Goal: Task Accomplishment & Management: Manage account settings

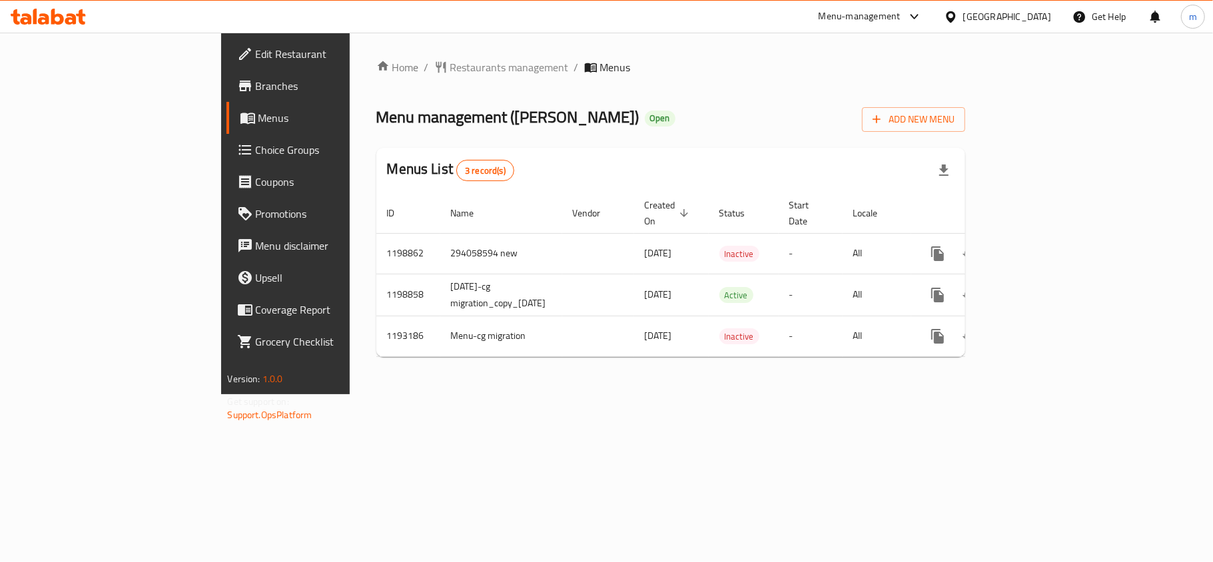
click at [73, 24] on icon at bounding box center [70, 18] width 11 height 11
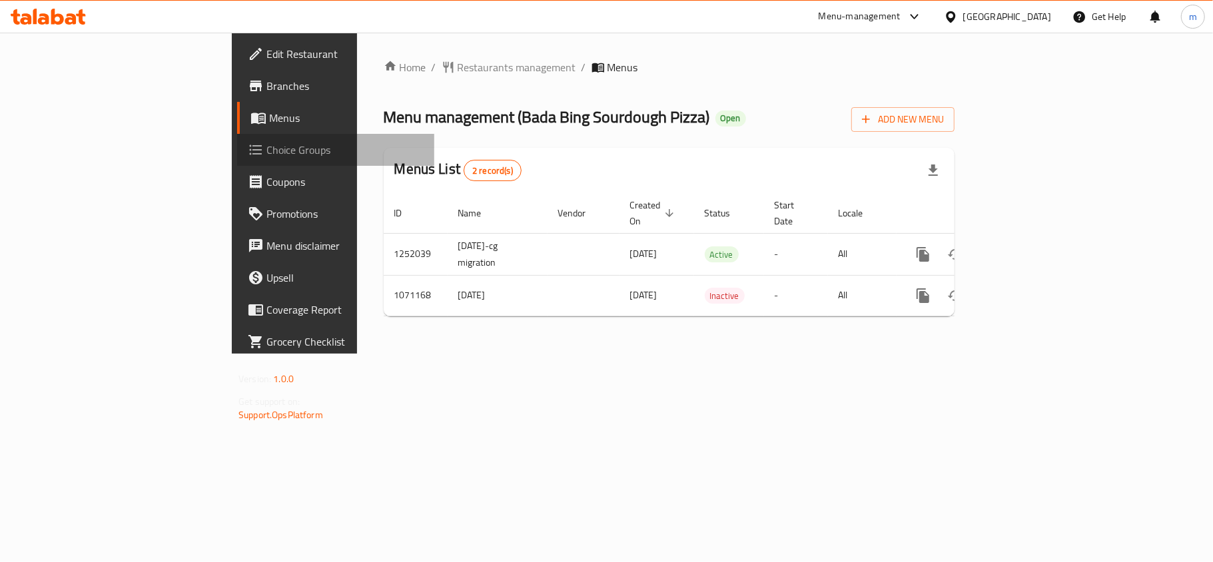
click at [267, 147] on span "Choice Groups" at bounding box center [345, 150] width 157 height 16
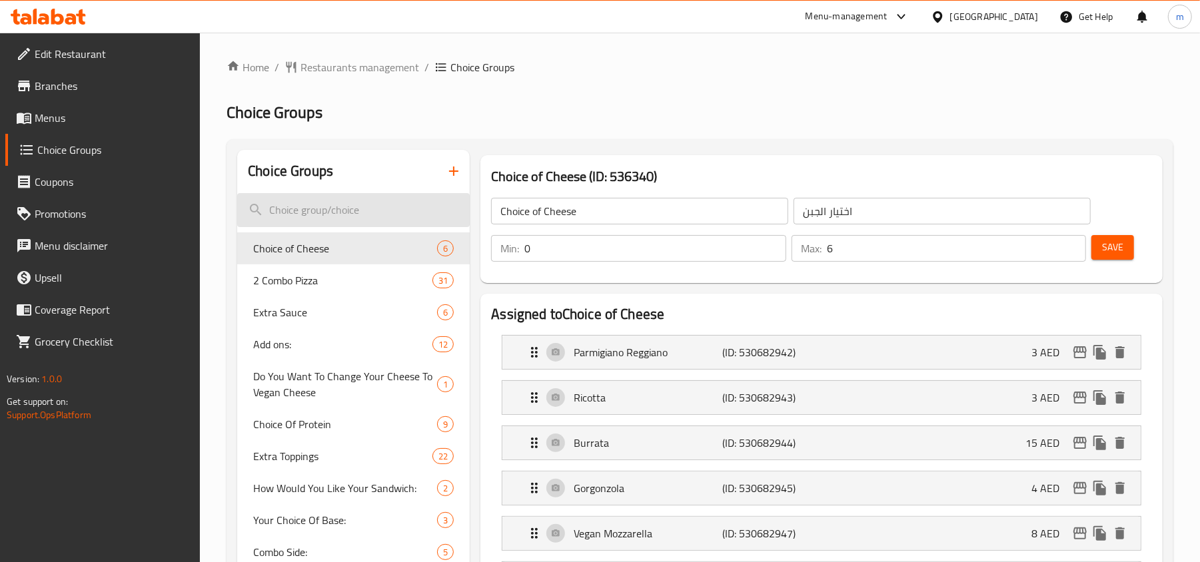
click at [318, 214] on input "search" at bounding box center [353, 210] width 233 height 34
paste input "Your Choice Of Size The Smokin' Brisket Pizza"
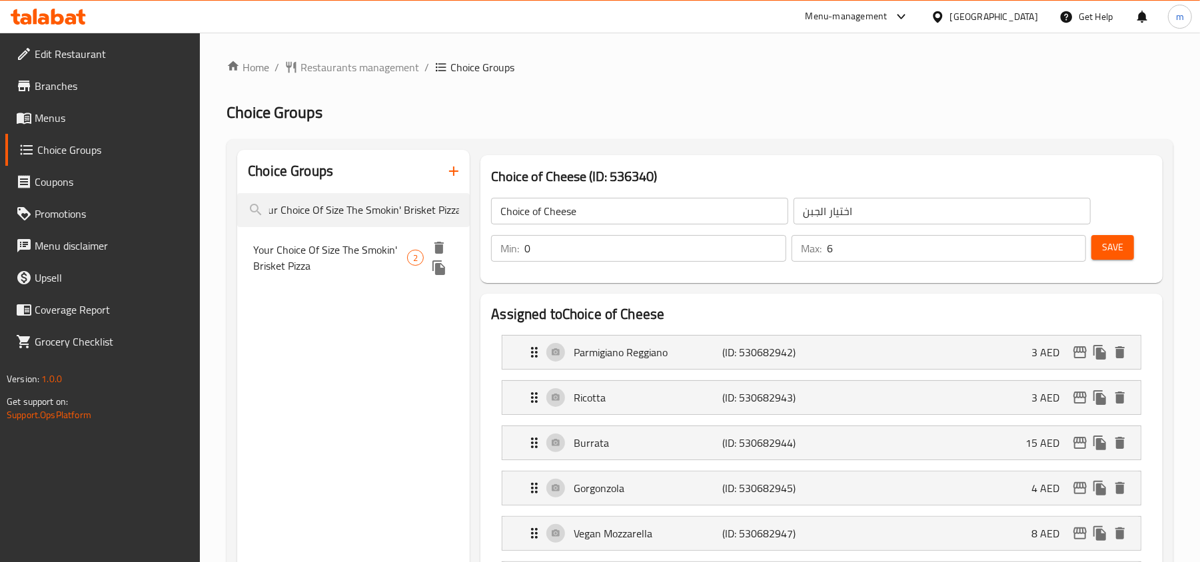
type input "Your Choice Of Size The Smokin' Brisket Pizza"
click at [316, 262] on span "Your Choice Of Size The Smokin' Brisket Pizza" at bounding box center [330, 258] width 154 height 32
type input "Your Choice Of Size The Smokin' Brisket Pizza"
type input "اختيارك لحجم [PERSON_NAME]"
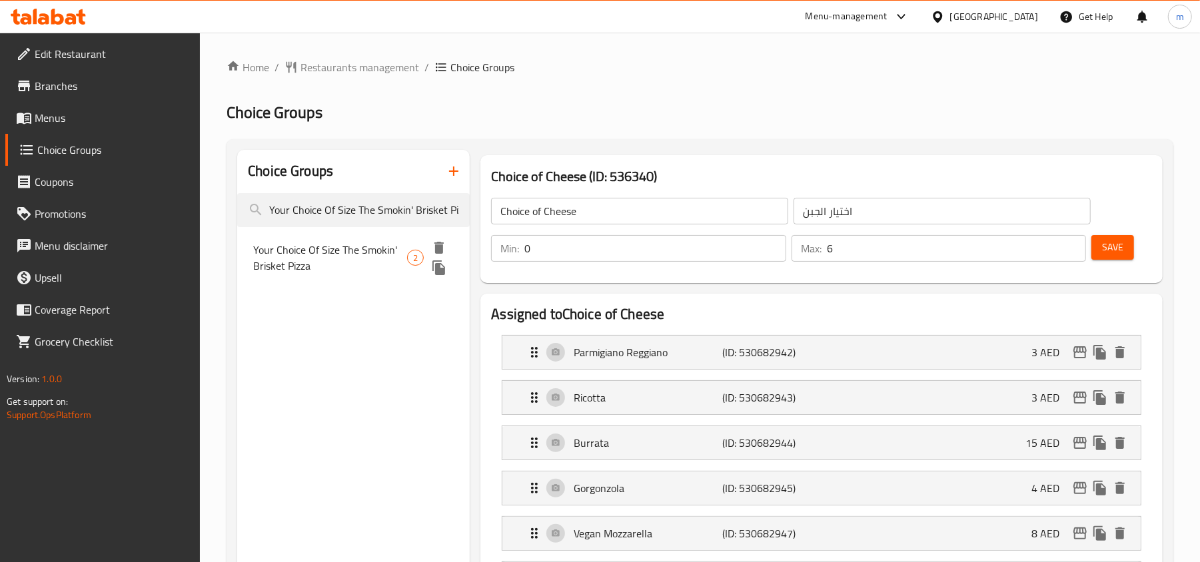
type input "1"
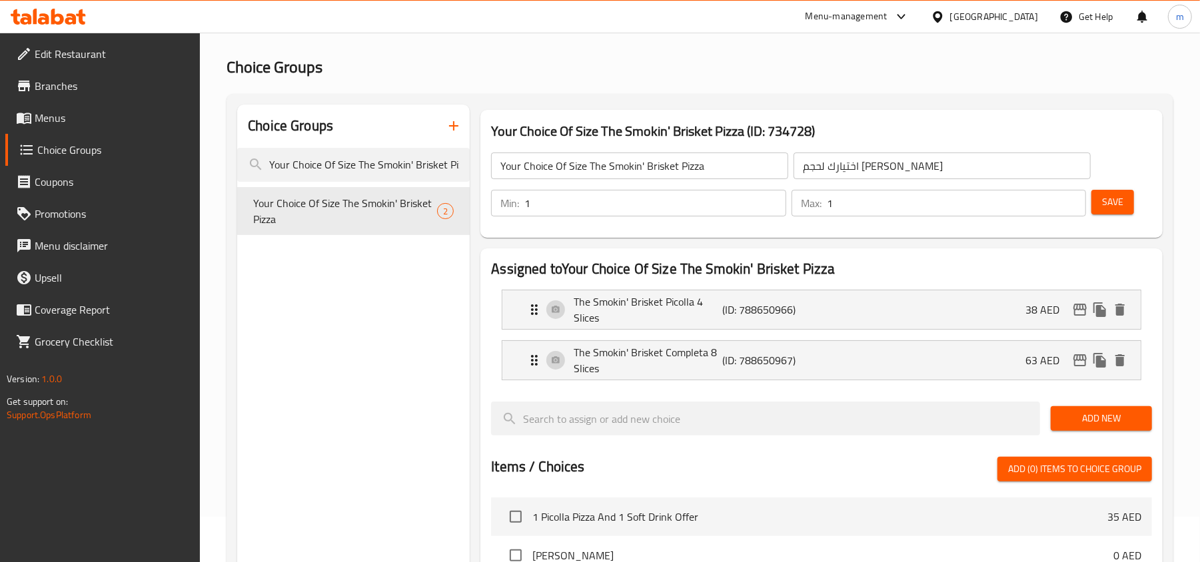
scroll to position [89, 0]
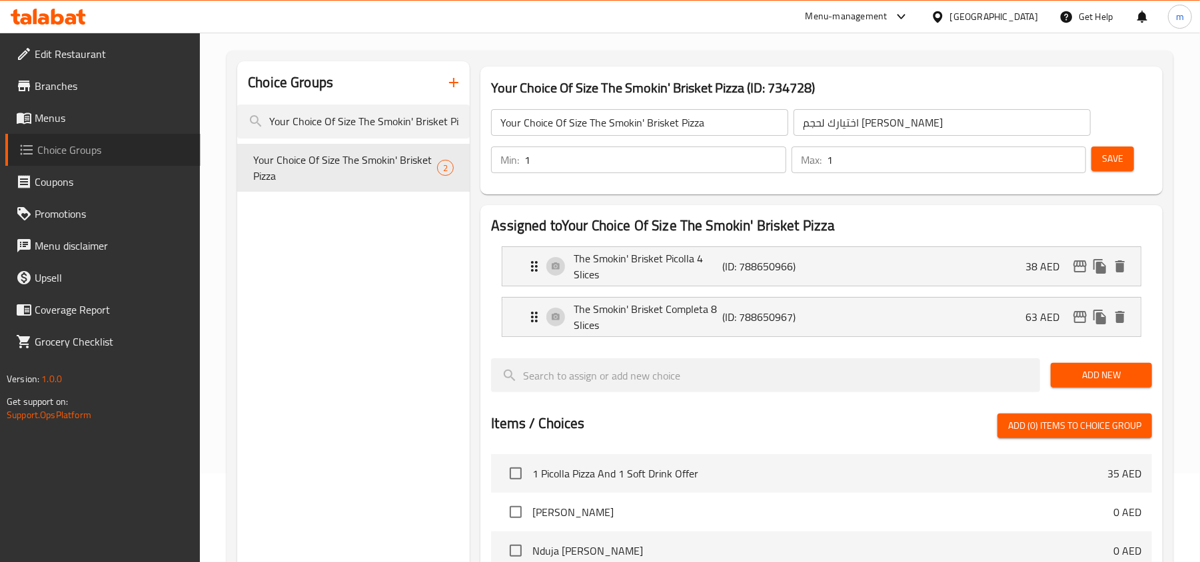
click at [77, 158] on span "Choice Groups" at bounding box center [113, 150] width 153 height 16
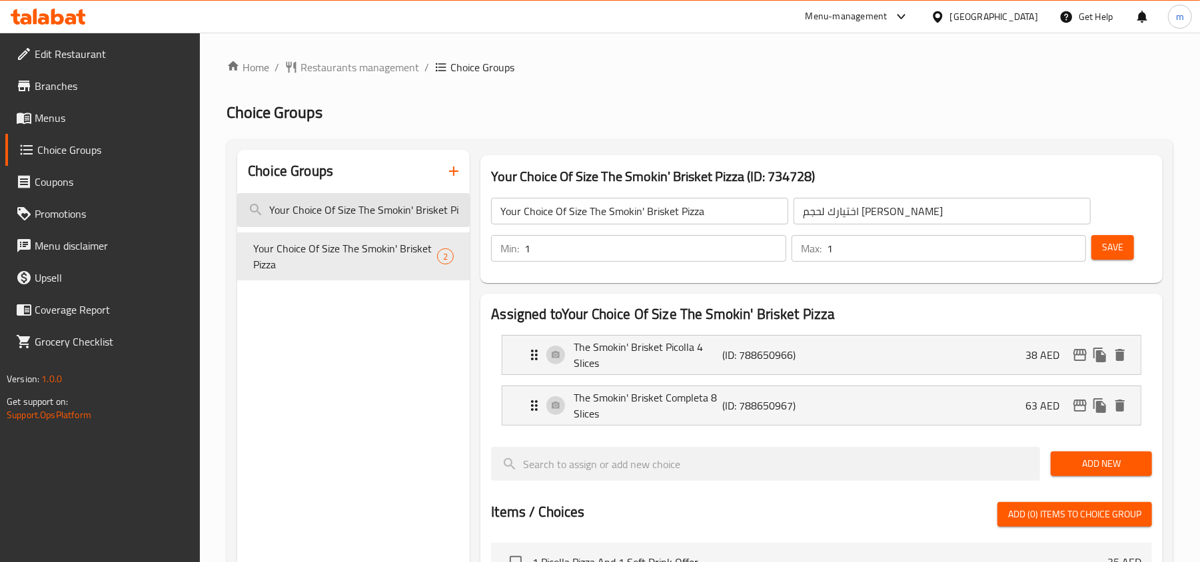
click at [388, 217] on input "Your Choice Of Size The Smokin' Brisket Pizza" at bounding box center [353, 210] width 233 height 34
paste input "Nduja [PERSON_NAME]"
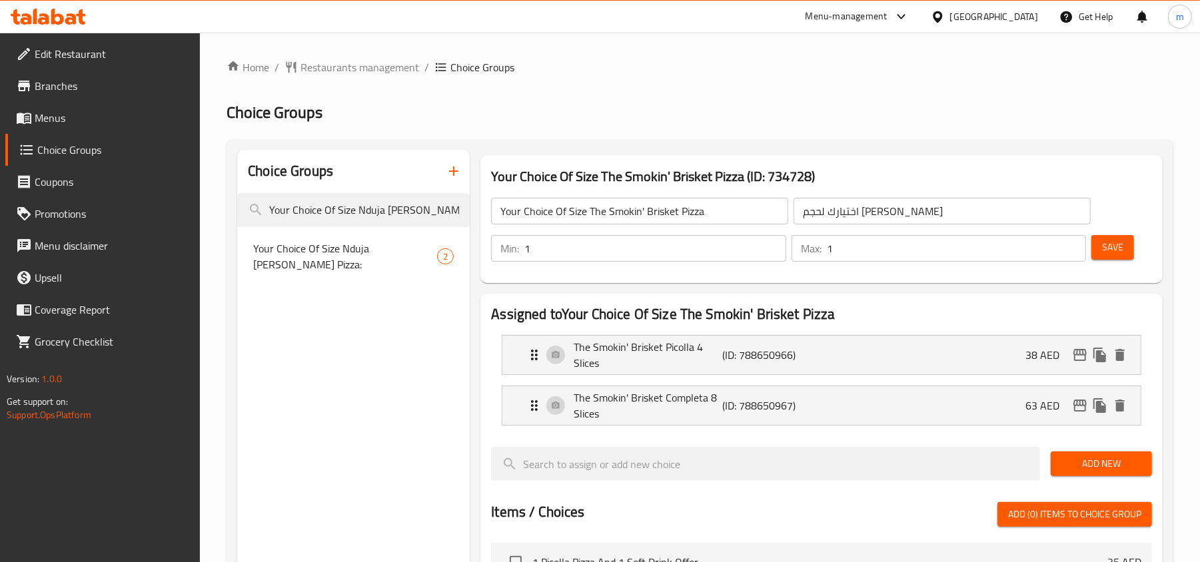
type input "Your Choice Of Size Nduja [PERSON_NAME] Pizza"
click at [354, 291] on div "Choice Groups Your Choice Of Size Nduja [PERSON_NAME] Pizza Your Choice Of Size…" at bounding box center [353, 567] width 233 height 834
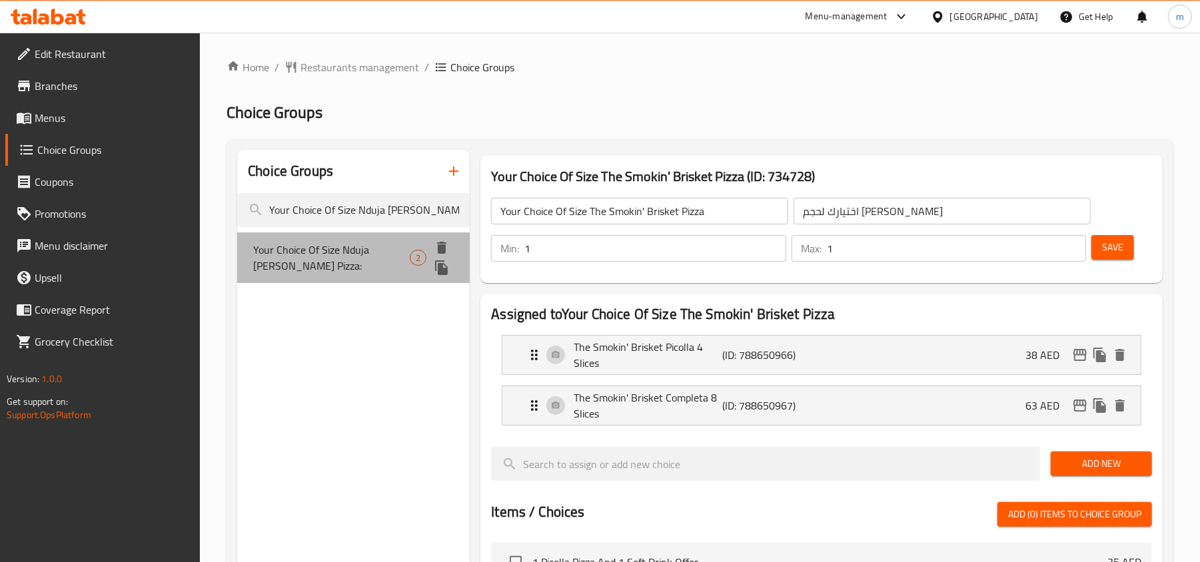
click at [381, 253] on span "Your Choice Of Size Nduja [PERSON_NAME] Pizza:" at bounding box center [331, 258] width 157 height 32
type input "Your Choice Of Size Nduja [PERSON_NAME] Pizza:"
type input "اختيارك لحجم بيتزا ندوجا سيبولا:"
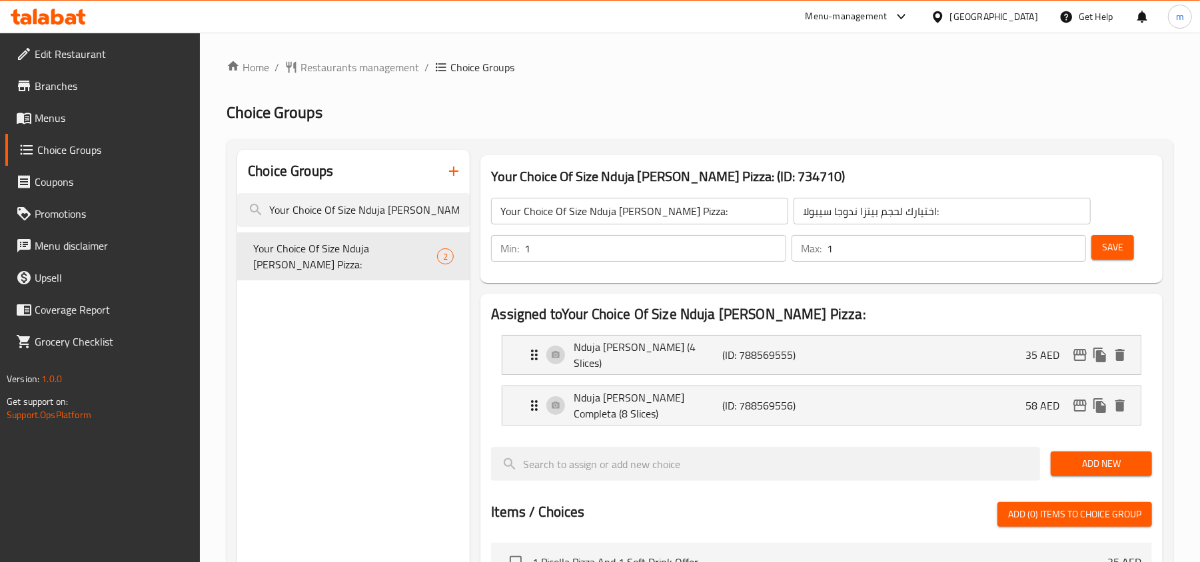
click at [355, 360] on div "Choice Groups Your Choice Of Size Nduja [PERSON_NAME] Pizza Your Choice Of Size…" at bounding box center [353, 567] width 233 height 834
click at [404, 396] on div "Choice Groups Your Choice Of Size Nduja [PERSON_NAME] Pizza Your Choice Of Size…" at bounding box center [353, 567] width 233 height 834
click at [406, 27] on div "Menu-management [GEOGRAPHIC_DATA] Get Help m" at bounding box center [600, 17] width 1200 height 32
click at [69, 123] on span "Menus" at bounding box center [112, 118] width 155 height 16
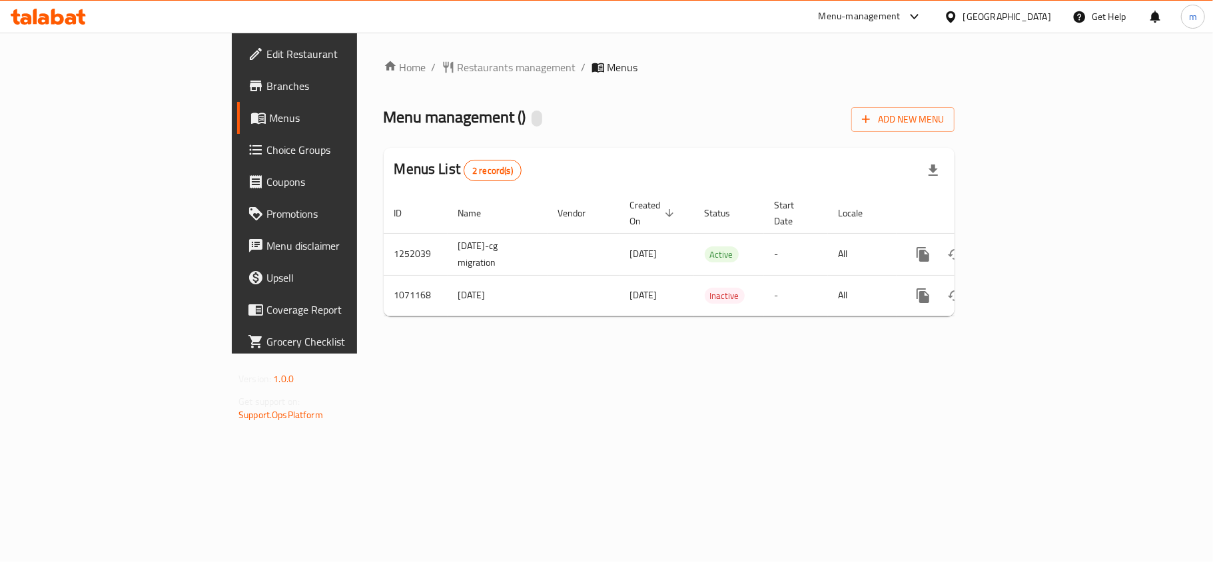
click at [267, 153] on span "Choice Groups" at bounding box center [345, 150] width 157 height 16
